Goal: Task Accomplishment & Management: Complete application form

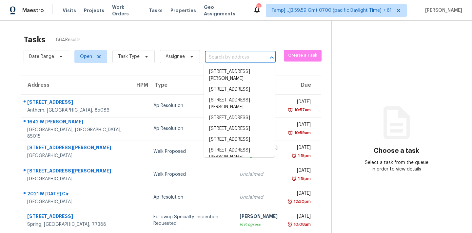
click at [223, 58] on input "text" at bounding box center [231, 57] width 52 height 10
paste input "[STREET_ADDRESS]"
type input "[STREET_ADDRESS]"
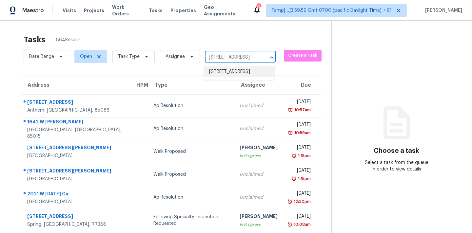
click at [223, 75] on li "[STREET_ADDRESS]" at bounding box center [239, 72] width 71 height 11
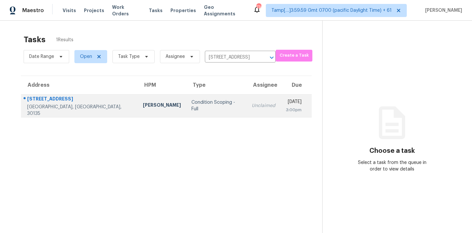
click at [252, 108] on div "Unclaimed" at bounding box center [264, 106] width 24 height 7
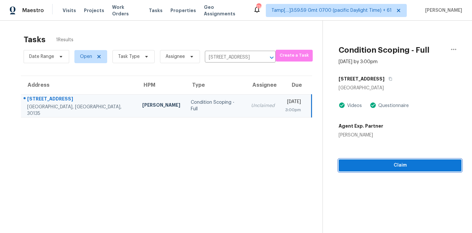
click at [384, 168] on span "Claim" at bounding box center [400, 166] width 112 height 8
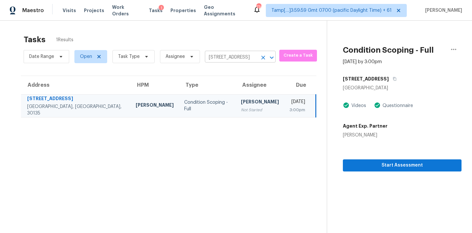
click at [241, 61] on input "[STREET_ADDRESS]" at bounding box center [231, 57] width 52 height 10
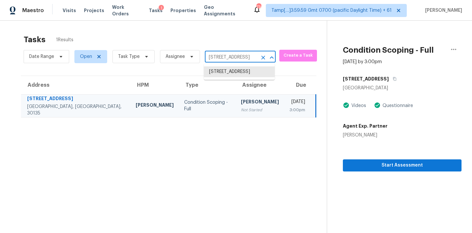
paste input "[STREET_ADDRESS]"
type input "[STREET_ADDRESS]"
click at [231, 72] on li "[STREET_ADDRESS]" at bounding box center [239, 72] width 71 height 11
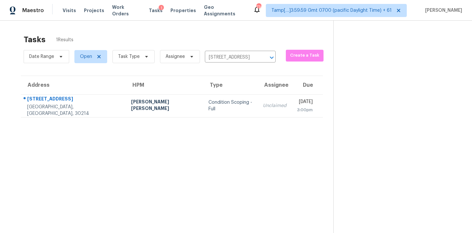
click at [258, 102] on td "Unclaimed" at bounding box center [275, 105] width 34 height 23
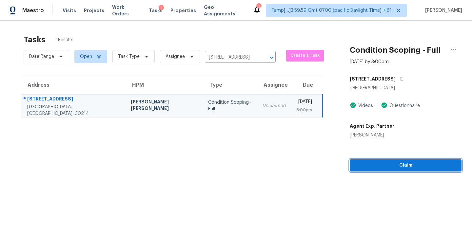
click at [370, 162] on span "Claim" at bounding box center [405, 166] width 101 height 8
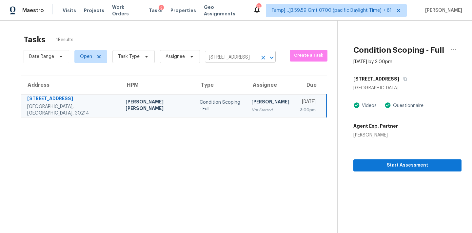
click at [227, 58] on input "[STREET_ADDRESS]" at bounding box center [231, 57] width 52 height 10
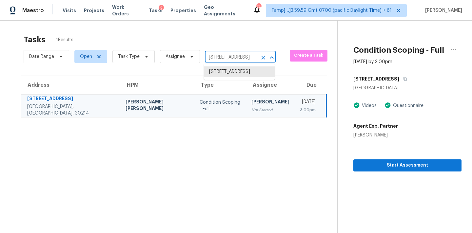
paste input "[STREET_ADDRESS]"
type input "[STREET_ADDRESS]"
click at [228, 72] on li "[STREET_ADDRESS]" at bounding box center [239, 72] width 71 height 11
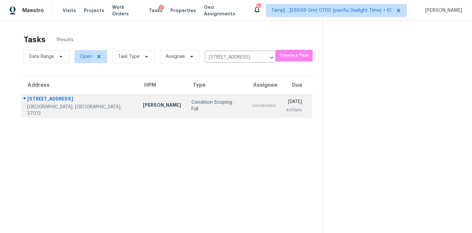
click at [252, 103] on div "Unclaimed" at bounding box center [264, 106] width 24 height 7
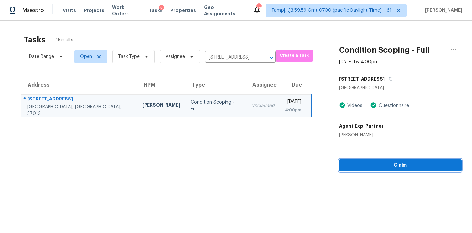
click at [389, 165] on span "Claim" at bounding box center [400, 166] width 112 height 8
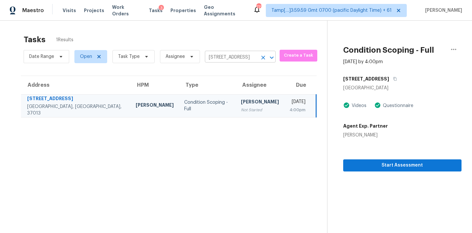
click at [237, 58] on input "[STREET_ADDRESS]" at bounding box center [231, 57] width 52 height 10
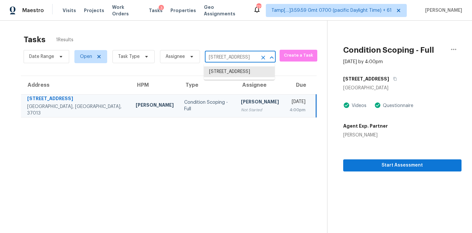
paste input "[STREET_ADDRESS]"
type input "[STREET_ADDRESS]"
click at [226, 77] on li "[STREET_ADDRESS]" at bounding box center [239, 72] width 71 height 11
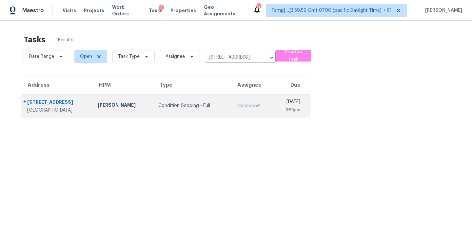
click at [231, 112] on td "Unclaimed" at bounding box center [252, 105] width 43 height 23
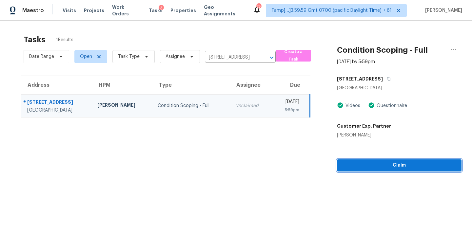
click at [392, 163] on span "Claim" at bounding box center [399, 166] width 114 height 8
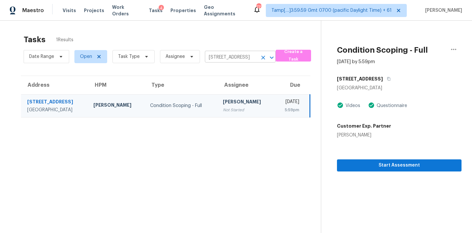
click at [239, 61] on input "[STREET_ADDRESS]" at bounding box center [231, 57] width 52 height 10
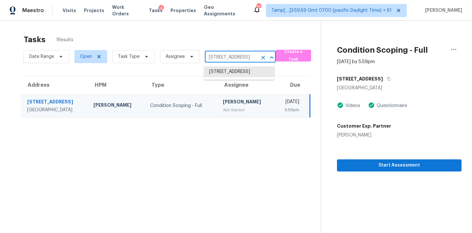
paste input "[STREET_ADDRESS][DATE]"
type input "[STREET_ADDRESS][DATE]"
click at [237, 76] on li "[STREET_ADDRESS][DATE]" at bounding box center [239, 72] width 71 height 11
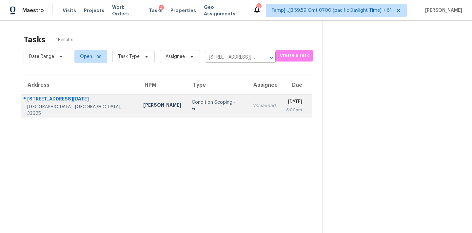
click at [252, 106] on div "Unclaimed" at bounding box center [264, 106] width 24 height 7
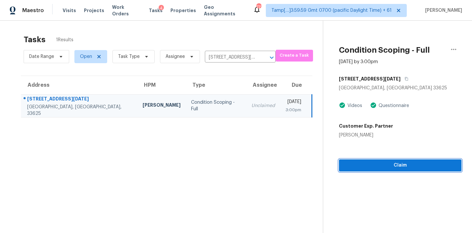
click at [393, 166] on span "Claim" at bounding box center [400, 166] width 112 height 8
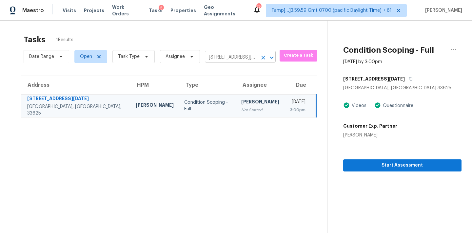
click at [224, 59] on input "[STREET_ADDRESS][DATE]" at bounding box center [231, 57] width 52 height 10
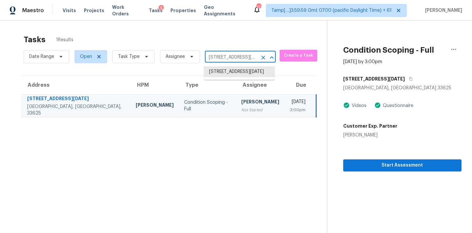
paste input "[STREET_ADDRESS]"
type input "[STREET_ADDRESS]"
click at [228, 74] on li "[STREET_ADDRESS]" at bounding box center [239, 72] width 71 height 11
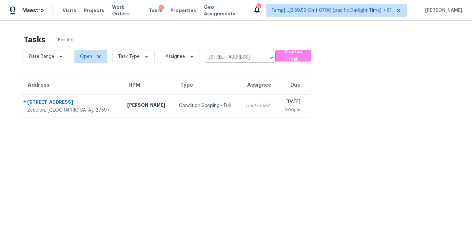
click at [246, 107] on div "Unclaimed" at bounding box center [259, 106] width 26 height 7
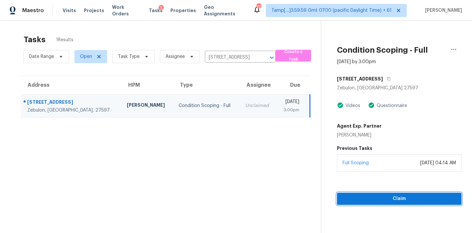
click at [389, 204] on button "Claim" at bounding box center [399, 199] width 124 height 12
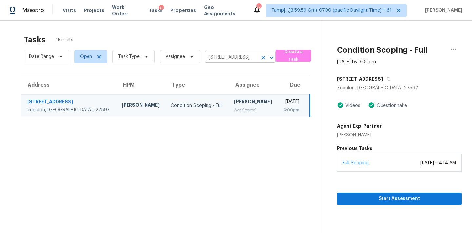
click at [226, 58] on input "[STREET_ADDRESS]" at bounding box center [231, 57] width 52 height 10
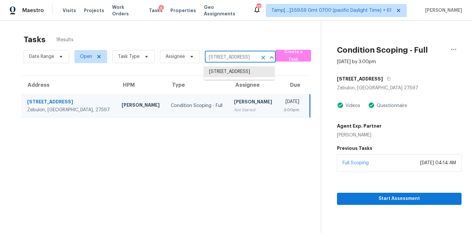
paste input "[STREET_ADDRESS]"
type input "[STREET_ADDRESS]"
click at [225, 77] on li "[STREET_ADDRESS]" at bounding box center [239, 72] width 71 height 11
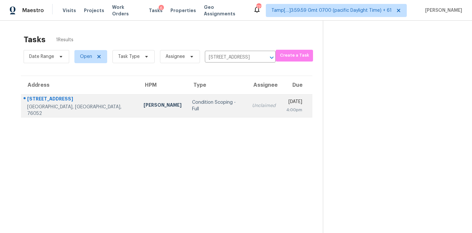
click at [252, 103] on div "Unclaimed" at bounding box center [264, 106] width 24 height 7
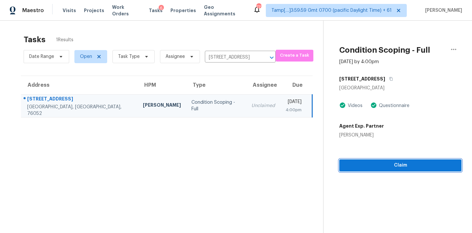
click at [374, 167] on span "Claim" at bounding box center [400, 166] width 112 height 8
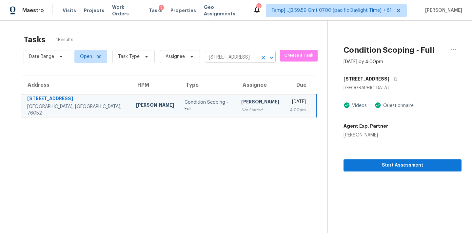
click at [227, 60] on input "[STREET_ADDRESS]" at bounding box center [231, 57] width 52 height 10
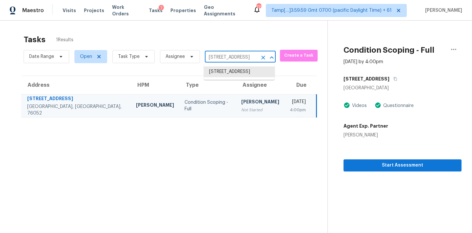
paste input "[STREET_ADDRESS]"
type input "[STREET_ADDRESS]"
click at [229, 77] on li "[STREET_ADDRESS]" at bounding box center [239, 72] width 71 height 11
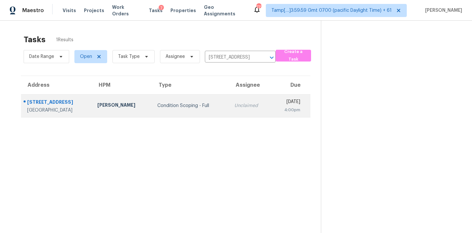
click at [234, 105] on div "Unclaimed" at bounding box center [250, 106] width 32 height 7
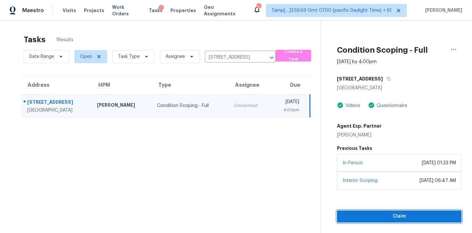
click at [363, 214] on span "Claim" at bounding box center [399, 217] width 114 height 8
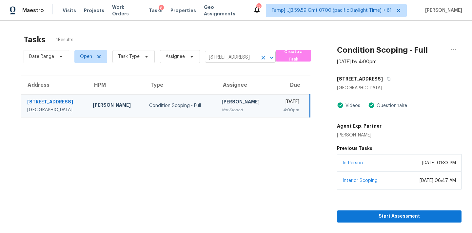
click at [219, 57] on input "[STREET_ADDRESS]" at bounding box center [231, 57] width 52 height 10
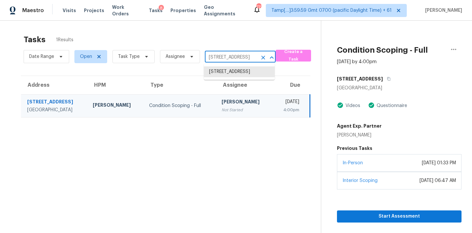
paste input "[STREET_ADDRESS]"
type input "[STREET_ADDRESS]"
click at [223, 77] on li "[STREET_ADDRESS]" at bounding box center [239, 72] width 71 height 11
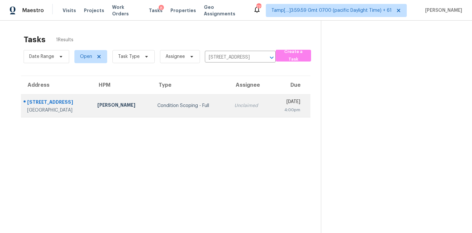
click at [229, 110] on td "Unclaimed" at bounding box center [250, 105] width 42 height 23
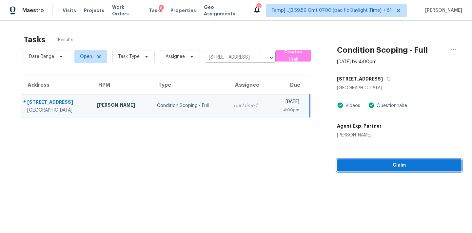
click at [379, 168] on span "Claim" at bounding box center [399, 166] width 114 height 8
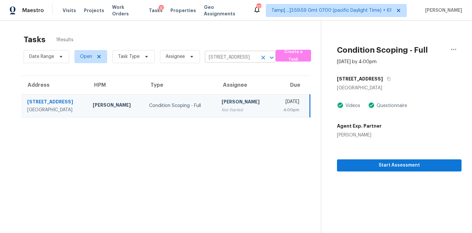
click at [215, 59] on input "[STREET_ADDRESS]" at bounding box center [231, 57] width 52 height 10
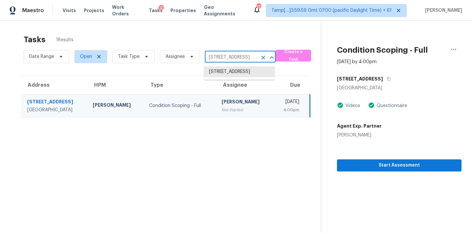
paste input "[GEOGRAPHIC_DATA]"
type input "2015 [STREET_ADDRESS]"
click at [227, 74] on li "2015 [STREET_ADDRESS]" at bounding box center [239, 72] width 71 height 11
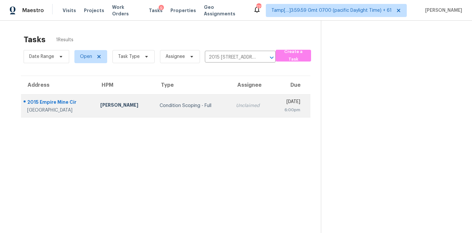
click at [231, 102] on td "Unclaimed" at bounding box center [252, 105] width 42 height 23
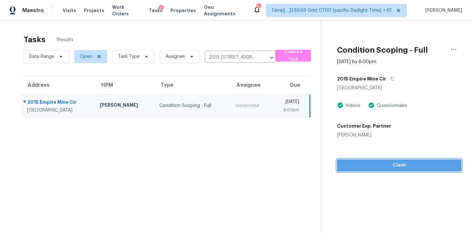
click at [401, 169] on span "Claim" at bounding box center [399, 166] width 114 height 8
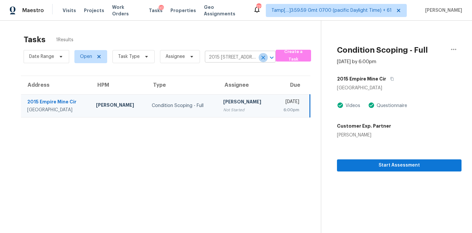
click at [262, 60] on icon "Clear" at bounding box center [263, 57] width 7 height 7
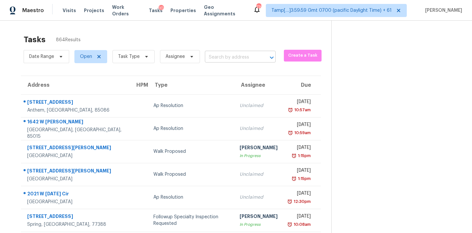
click at [215, 55] on input "text" at bounding box center [231, 57] width 52 height 10
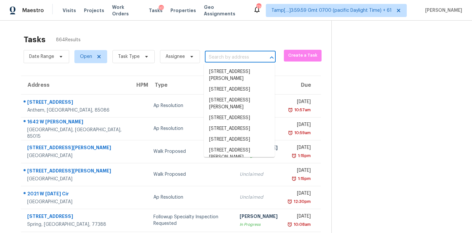
paste input "[STREET_ADDRESS]"
type input "[STREET_ADDRESS]"
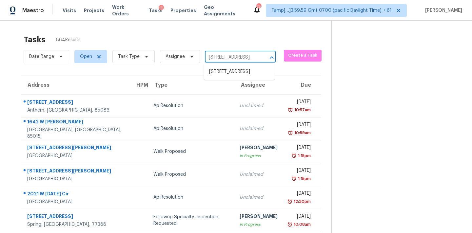
scroll to position [0, 48]
click at [223, 74] on li "[STREET_ADDRESS]" at bounding box center [239, 72] width 71 height 11
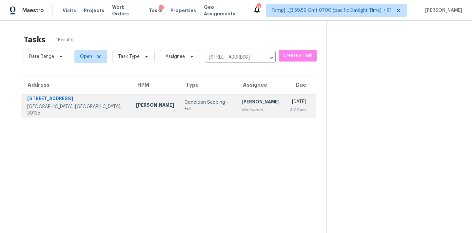
click at [241, 109] on div "Not Started" at bounding box center [260, 110] width 38 height 7
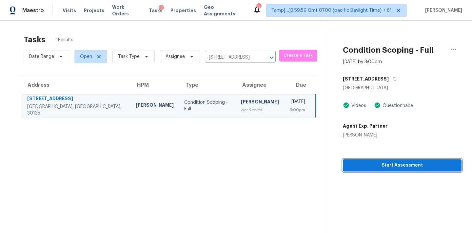
click at [376, 161] on button "Start Assessment" at bounding box center [402, 166] width 119 height 12
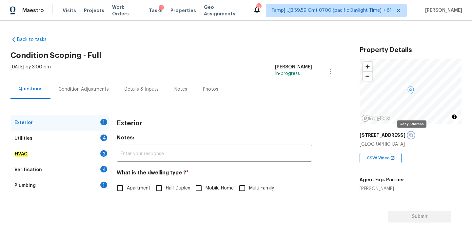
click at [411, 136] on icon "button" at bounding box center [411, 135] width 4 height 4
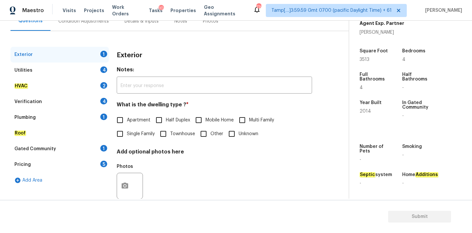
scroll to position [82, 0]
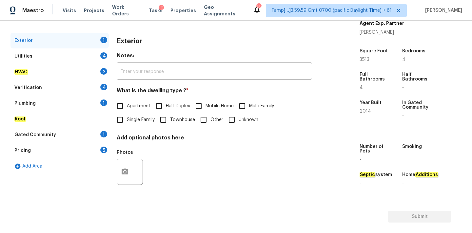
click at [135, 117] on span "Single Family" at bounding box center [141, 120] width 28 height 7
click at [127, 117] on input "Single Family" at bounding box center [120, 120] width 14 height 14
checkbox input "true"
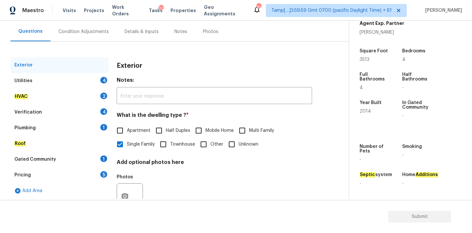
scroll to position [46, 0]
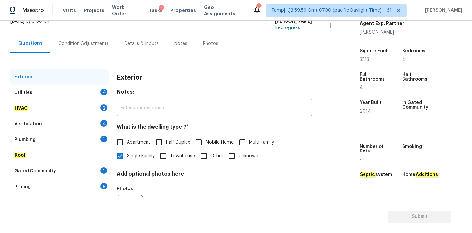
click at [95, 44] on div "Condition Adjustments" at bounding box center [83, 43] width 50 height 7
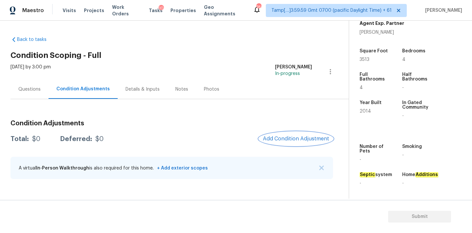
click at [297, 141] on span "Add Condition Adjustment" at bounding box center [296, 139] width 66 height 6
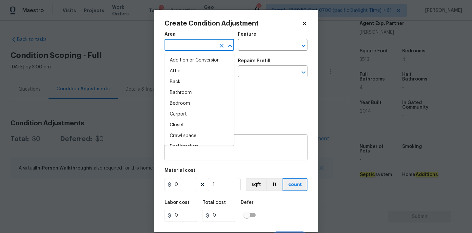
click at [200, 48] on input "text" at bounding box center [189, 46] width 51 height 10
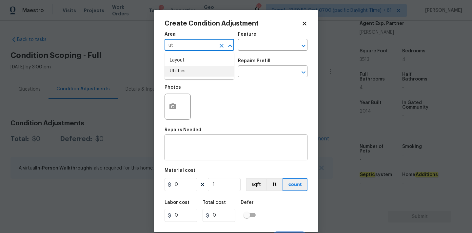
click at [191, 68] on li "Utilities" at bounding box center [198, 71] width 69 height 11
type input "Utilities"
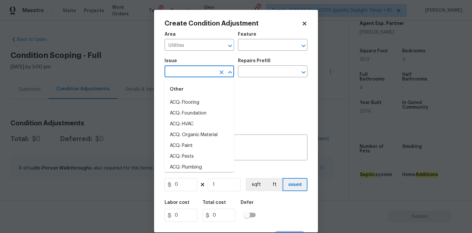
click at [191, 74] on input "text" at bounding box center [189, 72] width 51 height 10
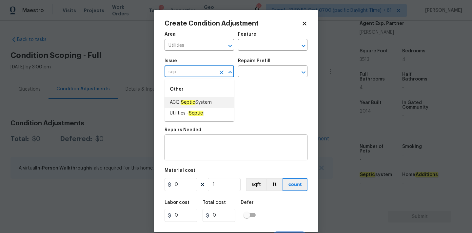
click at [193, 100] on em "Septic" at bounding box center [188, 102] width 15 height 5
type input "ACQ: Septic System"
click at [269, 72] on input "text" at bounding box center [263, 72] width 51 height 10
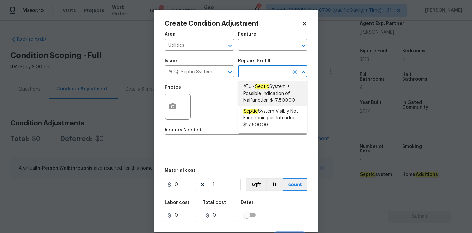
type input "e"
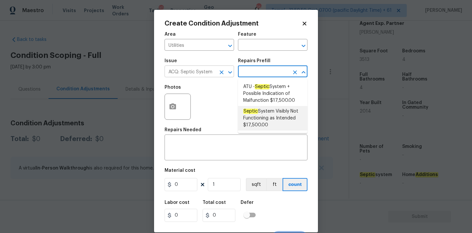
click at [195, 74] on input "ACQ: Septic System" at bounding box center [189, 72] width 51 height 10
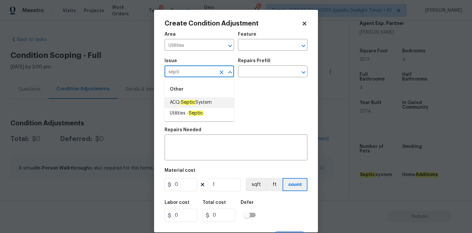
click at [202, 102] on span "ACQ: Septic System" at bounding box center [191, 102] width 42 height 7
type input "ACQ: Septic System"
click at [261, 76] on input "text" at bounding box center [263, 72] width 51 height 10
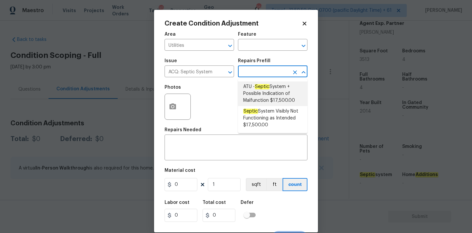
click at [303, 21] on icon at bounding box center [304, 24] width 6 height 6
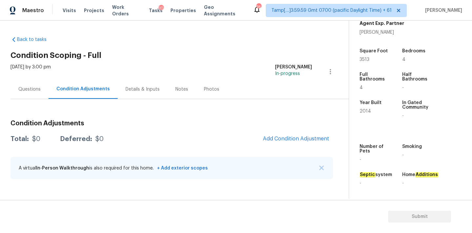
click at [29, 85] on div "Questions" at bounding box center [29, 89] width 38 height 19
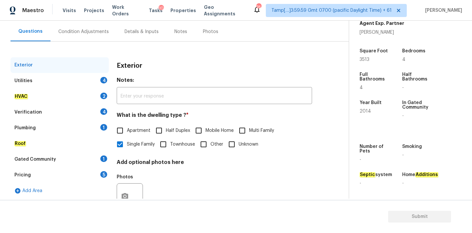
scroll to position [82, 0]
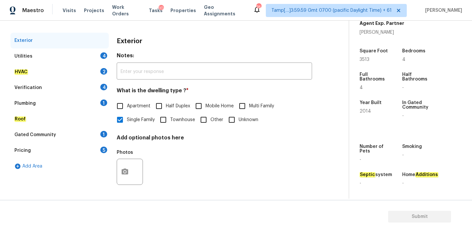
click at [64, 103] on div "Plumbing 1" at bounding box center [59, 104] width 98 height 16
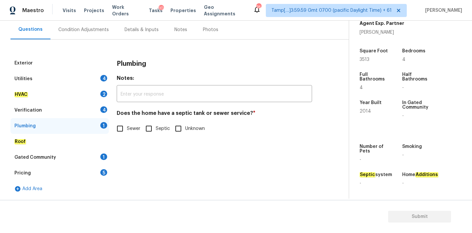
scroll to position [60, 0]
click at [151, 131] on input "Septic" at bounding box center [150, 129] width 14 height 14
checkbox input "true"
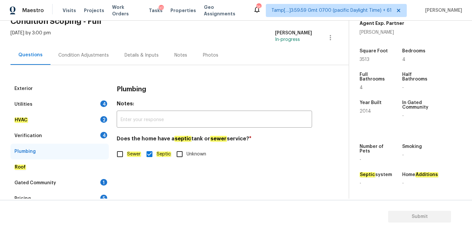
scroll to position [0, 0]
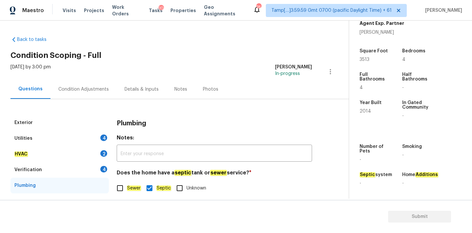
click at [73, 93] on div "Condition Adjustments" at bounding box center [83, 89] width 66 height 19
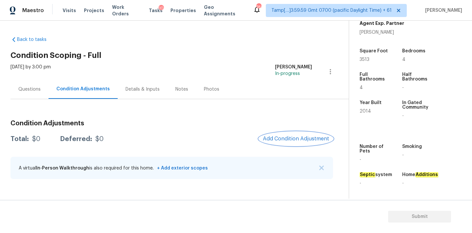
click at [287, 136] on span "Add Condition Adjustment" at bounding box center [296, 139] width 66 height 6
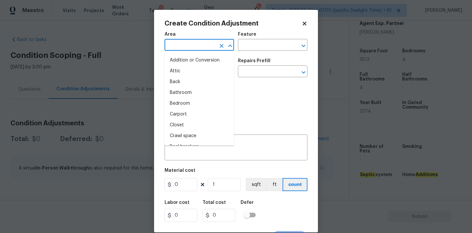
click at [186, 42] on input "text" at bounding box center [189, 46] width 51 height 10
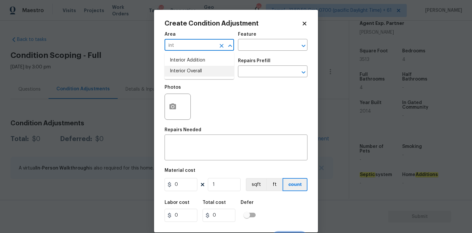
click at [186, 68] on li "Interior Overall" at bounding box center [198, 71] width 69 height 11
type input "Interior Overall"
click at [186, 72] on input "text" at bounding box center [189, 72] width 51 height 10
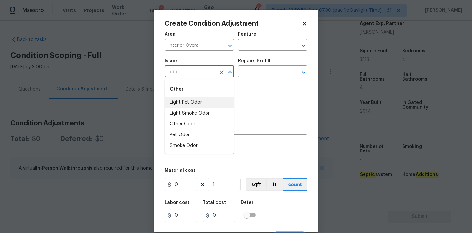
click at [189, 100] on li "Light Pet Odor" at bounding box center [198, 102] width 69 height 11
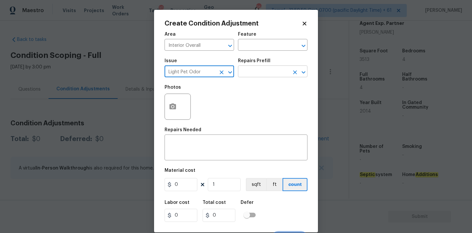
type input "Light Pet Odor"
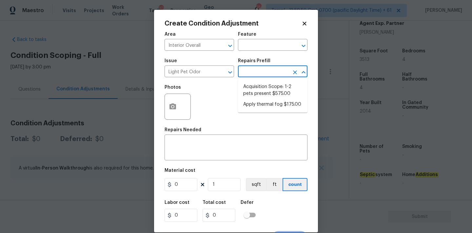
click at [259, 74] on input "text" at bounding box center [263, 72] width 51 height 10
click at [259, 90] on li "Acquisition Scope: 1-2 pets present $575.00" at bounding box center [272, 91] width 69 height 18
type textarea "Acquisition Scope: 1-2 pets present"
type input "575"
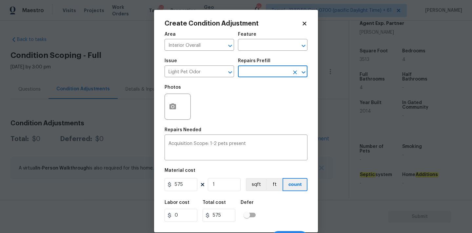
scroll to position [11, 0]
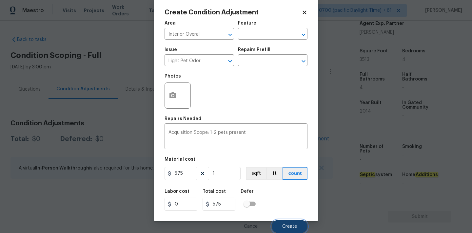
click at [280, 223] on button "Create" at bounding box center [290, 226] width 36 height 13
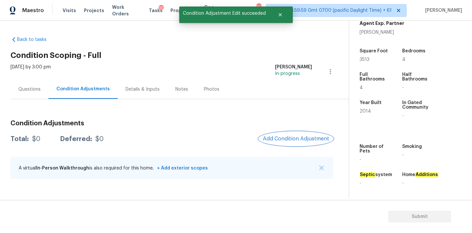
scroll to position [0, 0]
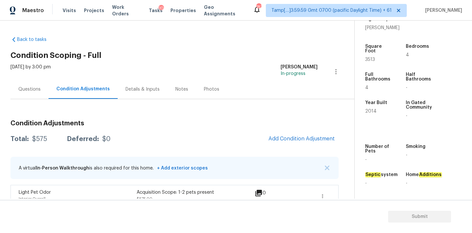
click at [37, 91] on div "Questions" at bounding box center [29, 89] width 22 height 7
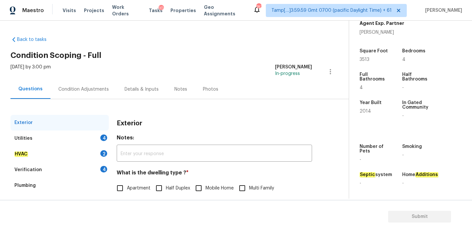
scroll to position [82, 0]
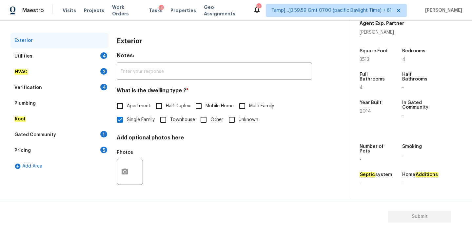
click at [48, 156] on div "Pricing 5" at bounding box center [59, 151] width 98 height 16
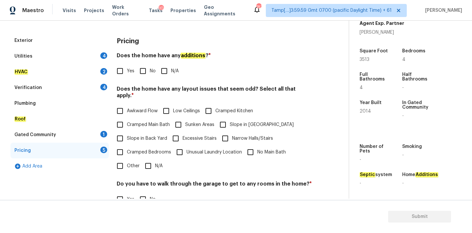
click at [237, 122] on span "Slope in [GEOGRAPHIC_DATA]" at bounding box center [262, 125] width 64 height 7
click at [230, 118] on input "Slope in [GEOGRAPHIC_DATA]" at bounding box center [223, 125] width 14 height 14
checkbox input "true"
click at [150, 72] on span "No" at bounding box center [153, 71] width 6 height 7
click at [149, 72] on input "No" at bounding box center [143, 71] width 14 height 14
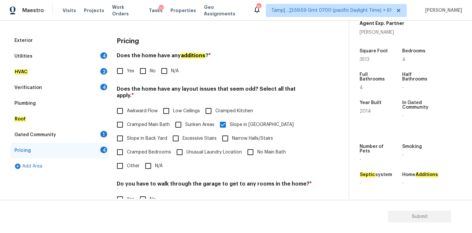
checkbox input "true"
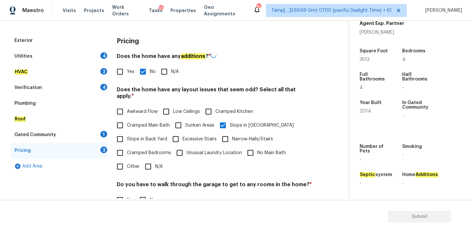
scroll to position [160, 0]
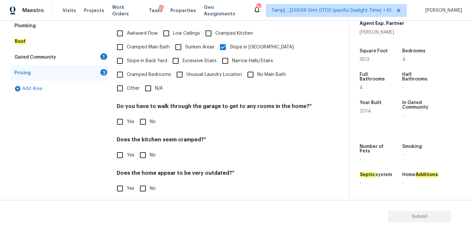
click at [145, 115] on input "No" at bounding box center [143, 122] width 14 height 14
checkbox input "true"
click at [145, 149] on input "No" at bounding box center [143, 155] width 14 height 14
checkbox input "true"
click at [145, 182] on input "No" at bounding box center [143, 189] width 14 height 14
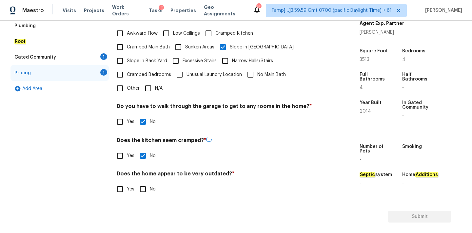
checkbox input "true"
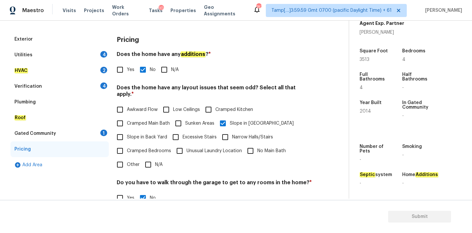
click at [68, 137] on div "Gated Community 1" at bounding box center [59, 134] width 98 height 16
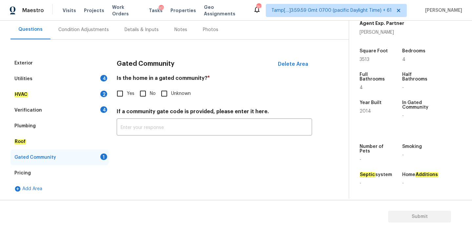
scroll to position [60, 0]
click at [139, 94] on input "No" at bounding box center [143, 94] width 14 height 14
checkbox input "true"
click at [84, 112] on div "Verification 4" at bounding box center [59, 111] width 98 height 16
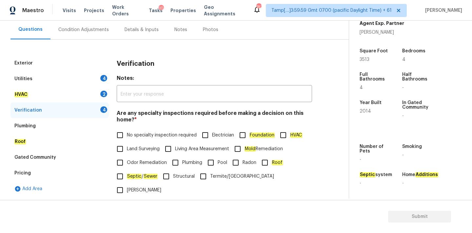
click at [154, 139] on label "No specialty inspection required" at bounding box center [155, 135] width 84 height 14
click at [127, 139] on input "No specialty inspection required" at bounding box center [120, 135] width 14 height 14
checkbox input "true"
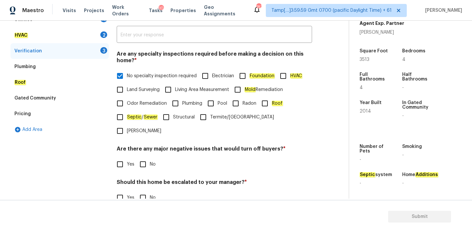
scroll to position [161, 0]
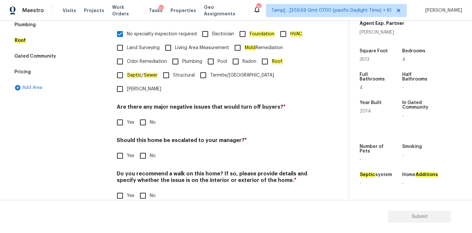
click at [143, 116] on input "No" at bounding box center [143, 123] width 14 height 14
checkbox input "true"
click at [144, 189] on input "No" at bounding box center [143, 196] width 14 height 14
checkbox input "true"
click at [118, 149] on input "Yes" at bounding box center [120, 156] width 14 height 14
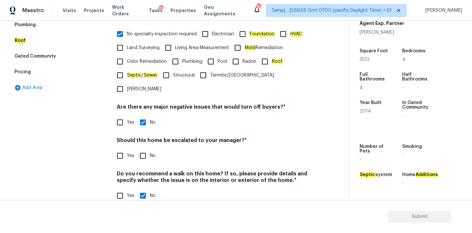
checkbox input "true"
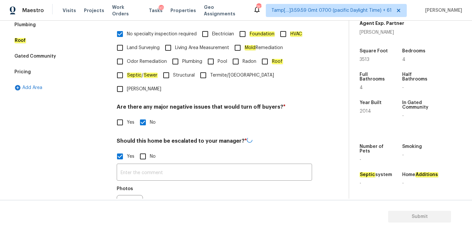
scroll to position [223, 0]
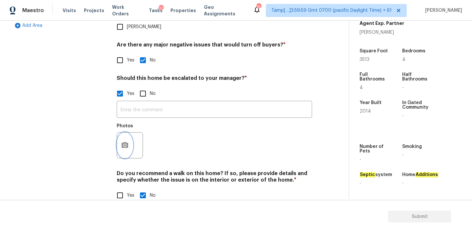
click at [124, 142] on icon "button" at bounding box center [125, 146] width 8 height 8
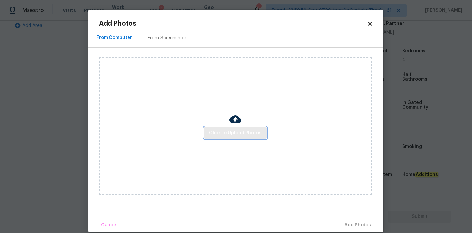
click at [222, 134] on span "Click to Upload Photos" at bounding box center [235, 133] width 52 height 8
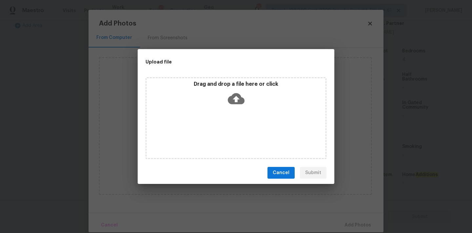
click at [233, 98] on icon at bounding box center [236, 98] width 17 height 11
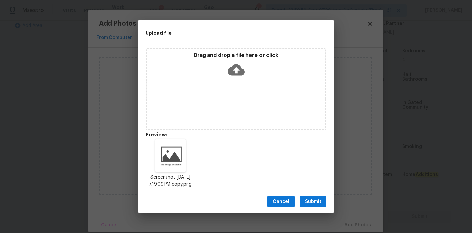
click at [320, 206] on span "Submit" at bounding box center [313, 202] width 16 height 8
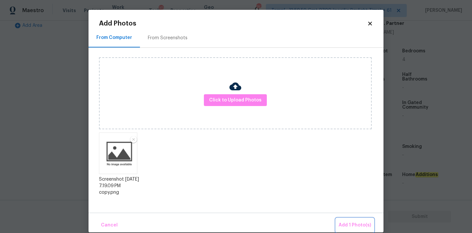
click at [342, 221] on button "Add 1 Photo(s)" at bounding box center [355, 226] width 38 height 14
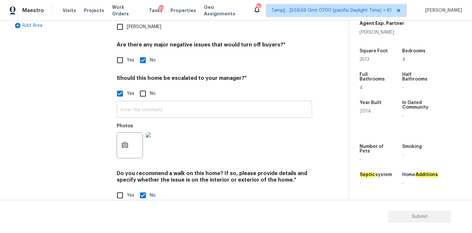
click at [132, 103] on input "text" at bounding box center [214, 110] width 195 height 15
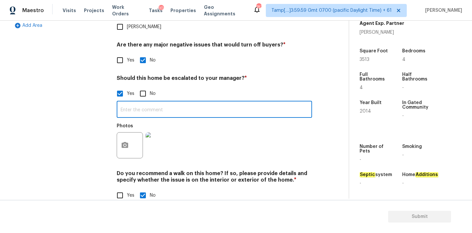
paste input "This is ALA / kitchen table property, needs review. Hence, escalated to MM."
drag, startPoint x: 145, startPoint y: 98, endPoint x: 175, endPoint y: 96, distance: 29.6
click at [175, 103] on input "This is ALA / kitchen table property, needs review. Hence, escalated to MM." at bounding box center [214, 110] width 195 height 15
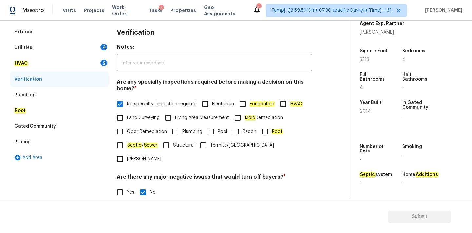
scroll to position [81, 0]
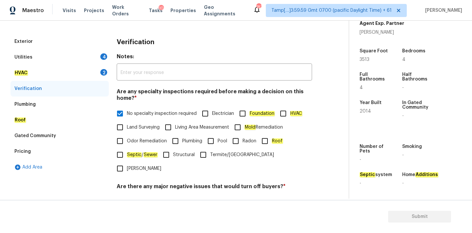
type input "This is ALA property, needs review. Hence, escalated to MM."
click at [70, 75] on div "HVAC 2" at bounding box center [59, 73] width 98 height 16
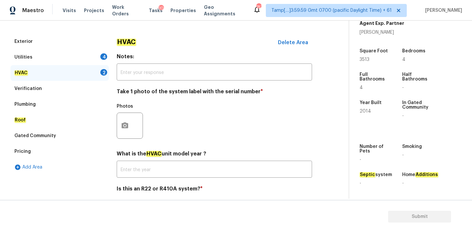
scroll to position [104, 0]
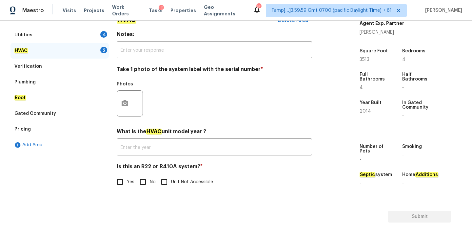
click at [144, 185] on input "No" at bounding box center [143, 182] width 14 height 14
checkbox input "true"
click at [127, 102] on icon "button" at bounding box center [125, 103] width 7 height 6
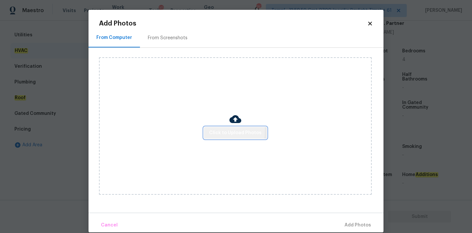
click at [209, 130] on button "Click to Upload Photos" at bounding box center [235, 133] width 63 height 12
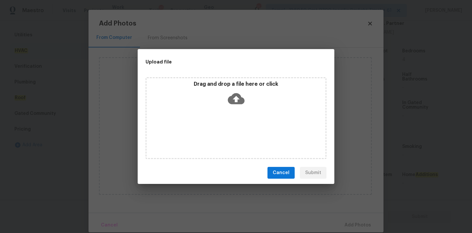
click at [228, 99] on icon at bounding box center [236, 98] width 17 height 11
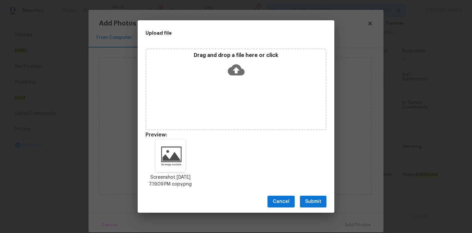
click at [319, 206] on span "Submit" at bounding box center [313, 202] width 16 height 8
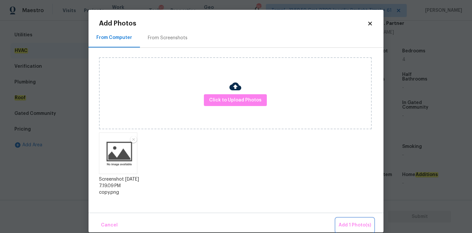
click at [340, 220] on button "Add 1 Photo(s)" at bounding box center [355, 226] width 38 height 14
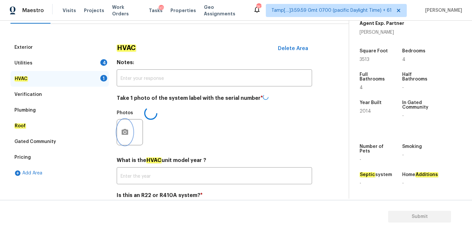
scroll to position [73, 0]
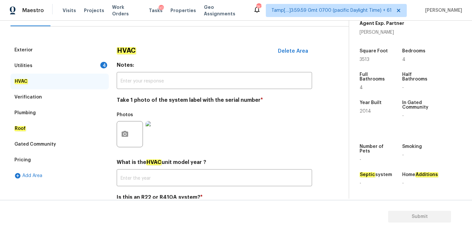
click at [91, 64] on div "Utilities 4" at bounding box center [59, 66] width 98 height 16
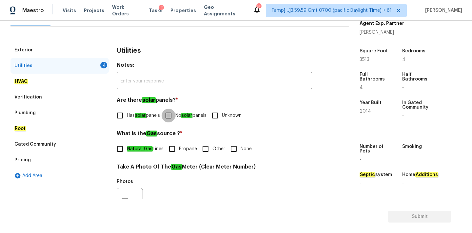
click at [175, 112] on input "No solar panels" at bounding box center [169, 116] width 14 height 14
checkbox input "true"
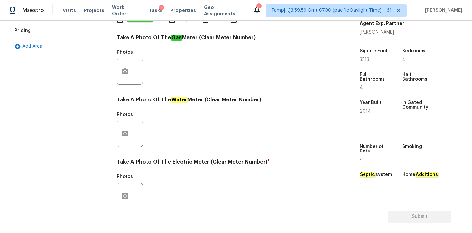
scroll to position [260, 0]
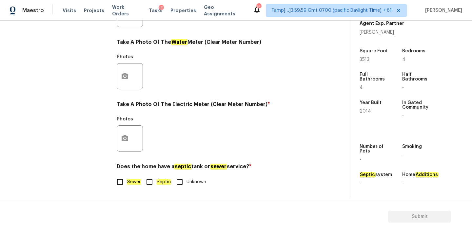
click at [134, 180] on em "Sewer" at bounding box center [134, 182] width 14 height 5
click at [127, 180] on input "Sewer" at bounding box center [120, 182] width 14 height 14
checkbox input "true"
click at [128, 138] on icon "button" at bounding box center [125, 139] width 8 height 8
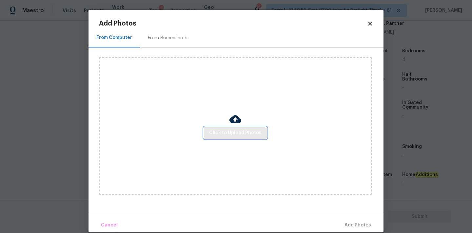
click at [218, 135] on span "Click to Upload Photos" at bounding box center [235, 133] width 52 height 8
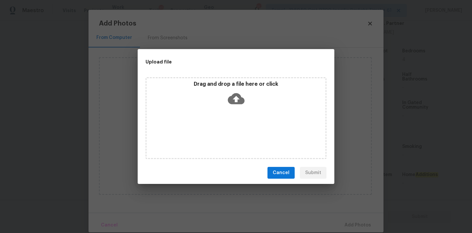
click at [235, 90] on icon at bounding box center [236, 98] width 17 height 17
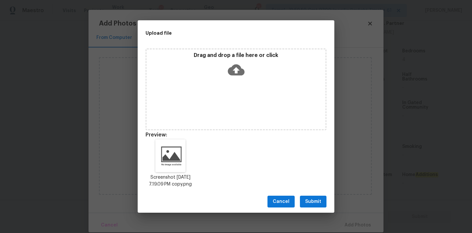
click at [313, 204] on span "Submit" at bounding box center [313, 202] width 16 height 8
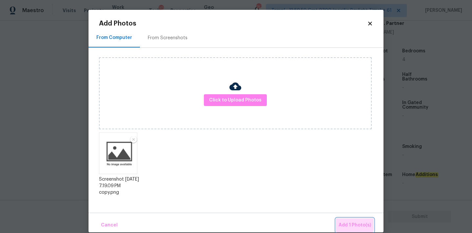
click at [348, 224] on span "Add 1 Photo(s)" at bounding box center [354, 225] width 32 height 8
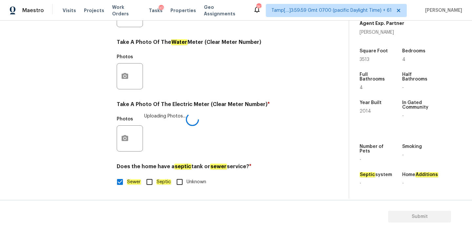
click at [159, 181] on em "Septic" at bounding box center [163, 182] width 15 height 5
click at [156, 181] on input "Septic" at bounding box center [150, 182] width 14 height 14
checkbox input "true"
checkbox input "false"
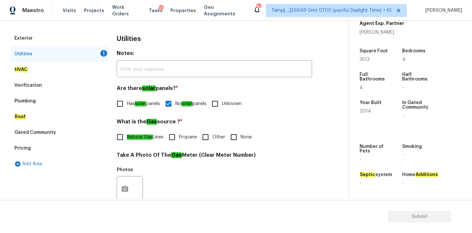
scroll to position [78, 0]
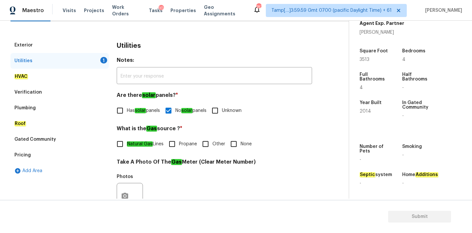
click at [234, 148] on input "None" at bounding box center [234, 144] width 14 height 14
checkbox input "true"
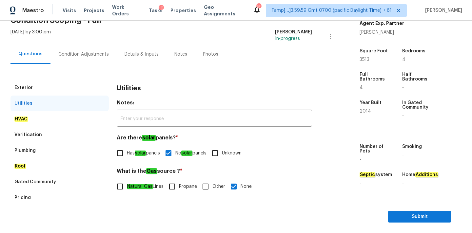
scroll to position [11, 0]
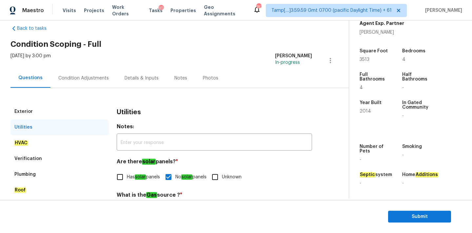
click at [89, 76] on div "Condition Adjustments" at bounding box center [83, 78] width 50 height 7
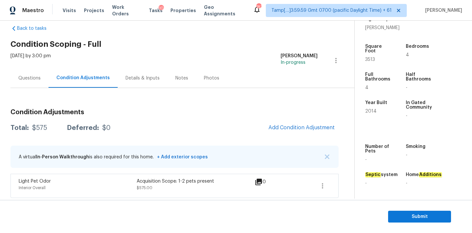
scroll to position [12, 0]
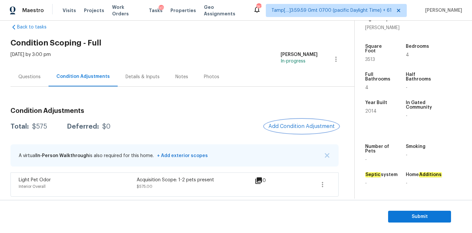
click at [287, 126] on span "Add Condition Adjustment" at bounding box center [301, 127] width 66 height 6
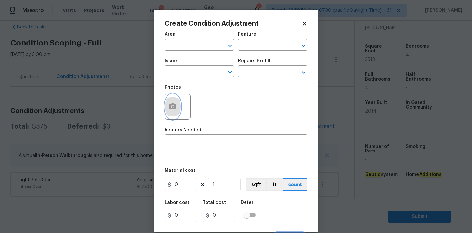
click at [173, 109] on icon "button" at bounding box center [172, 107] width 7 height 6
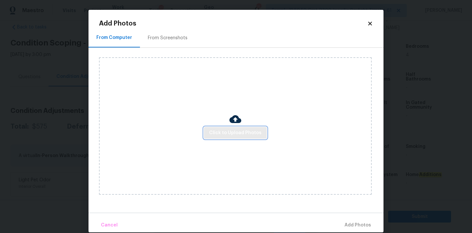
click at [231, 131] on span "Click to Upload Photos" at bounding box center [235, 133] width 52 height 8
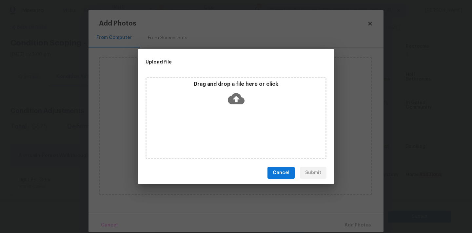
click at [231, 96] on icon at bounding box center [236, 98] width 17 height 11
